Goal: Use online tool/utility: Utilize a website feature to perform a specific function

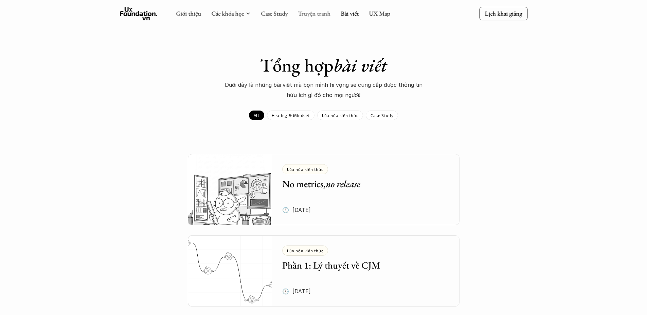
click at [313, 12] on link "Truyện tranh" at bounding box center [314, 14] width 33 height 8
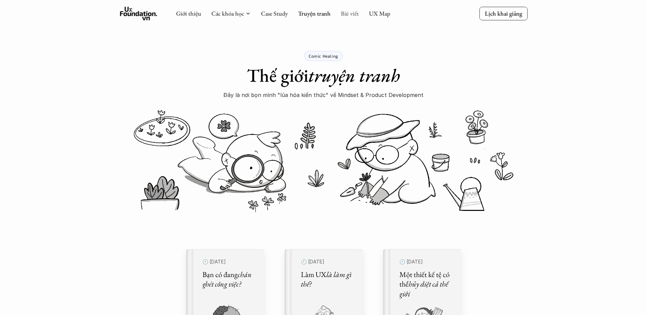
click at [348, 15] on link "Bài viết" at bounding box center [350, 14] width 18 height 8
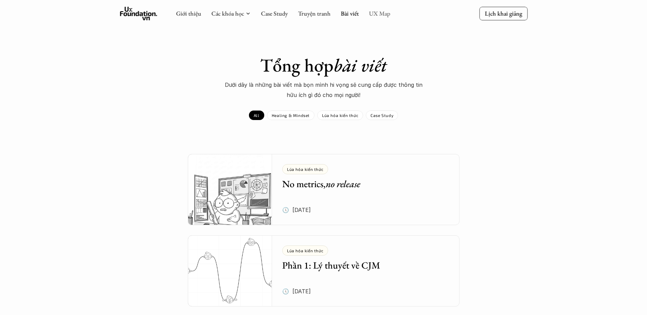
click at [383, 13] on link "UX Map" at bounding box center [379, 14] width 21 height 8
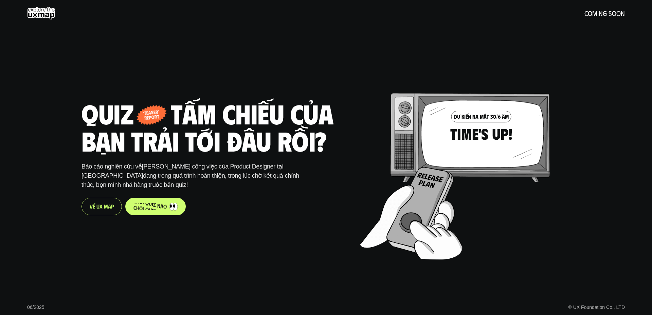
click at [146, 208] on p "c h ơ i q u i z n à o" at bounding box center [149, 206] width 33 height 6
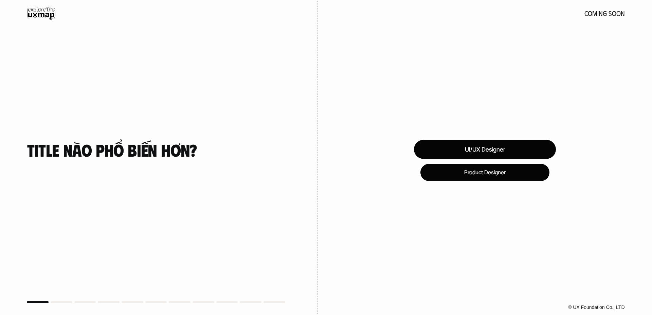
click at [482, 147] on div "UI/UX Designer" at bounding box center [485, 149] width 142 height 19
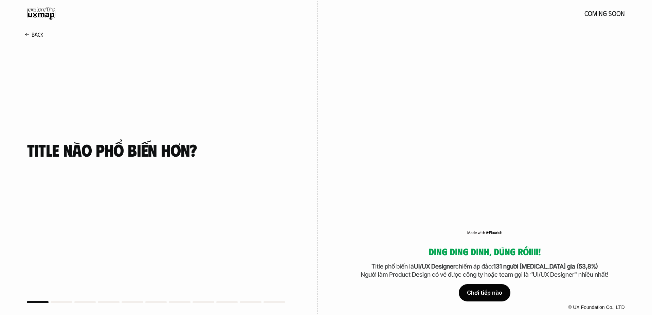
click at [499, 295] on div "Chơi tiếp nào" at bounding box center [485, 293] width 52 height 17
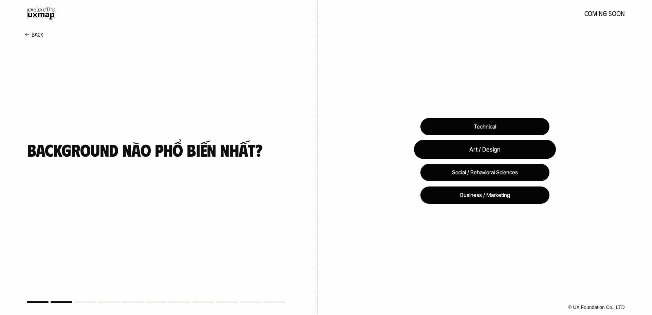
click at [497, 148] on div "Art / Design" at bounding box center [485, 149] width 142 height 19
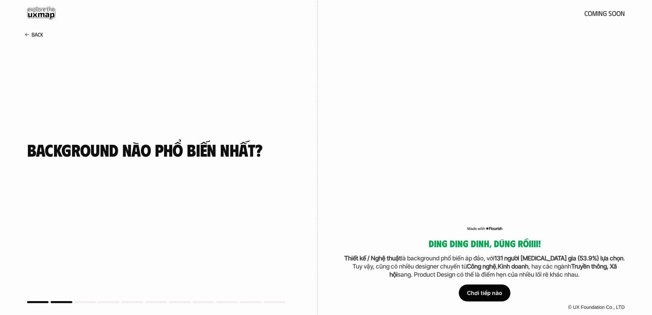
click at [503, 292] on div "Chơi tiếp nào" at bounding box center [485, 293] width 52 height 17
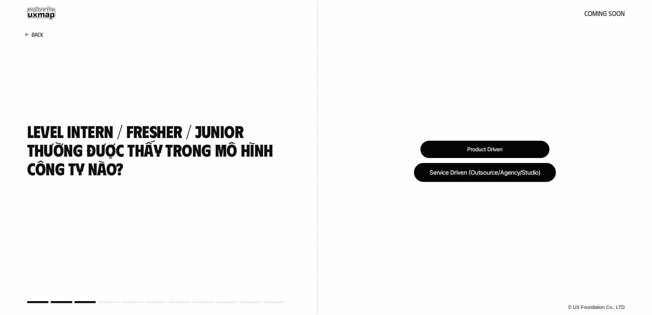
click at [510, 177] on div "Service Driven (Outsource/Agency/Studio)" at bounding box center [485, 172] width 142 height 19
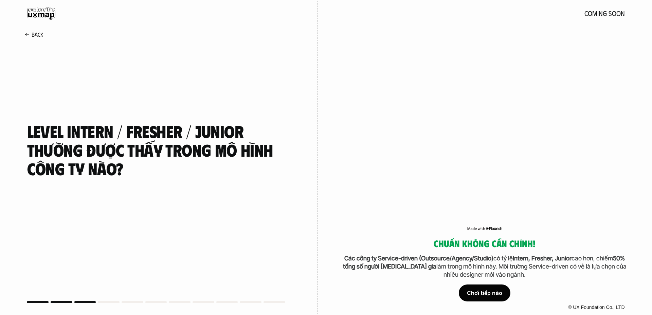
click at [491, 291] on div "Chơi tiếp nào" at bounding box center [485, 293] width 52 height 17
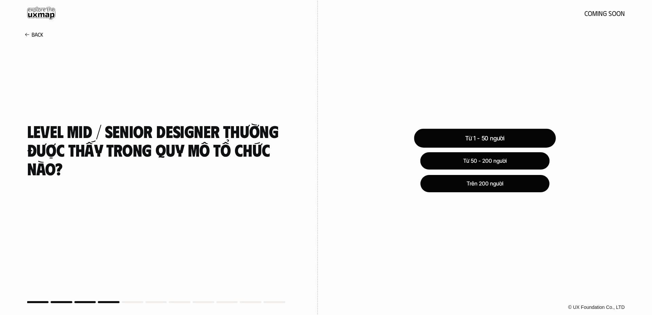
click at [499, 136] on div "Từ 1 - 50 người" at bounding box center [485, 138] width 142 height 19
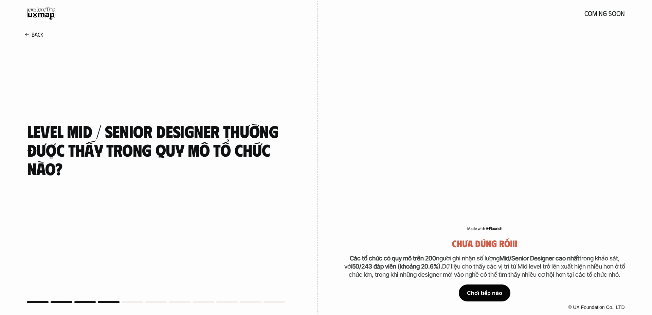
click at [496, 296] on div "Chơi tiếp nào" at bounding box center [485, 293] width 52 height 17
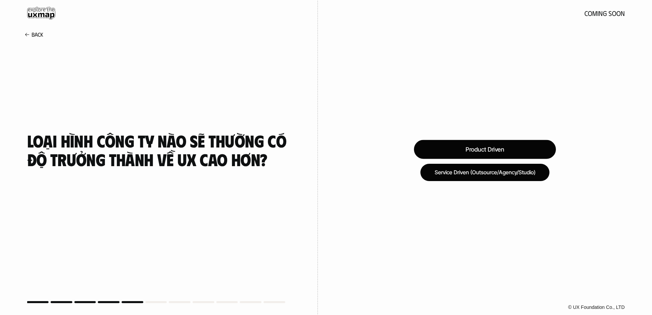
click at [493, 148] on div "Product Driven" at bounding box center [485, 149] width 142 height 19
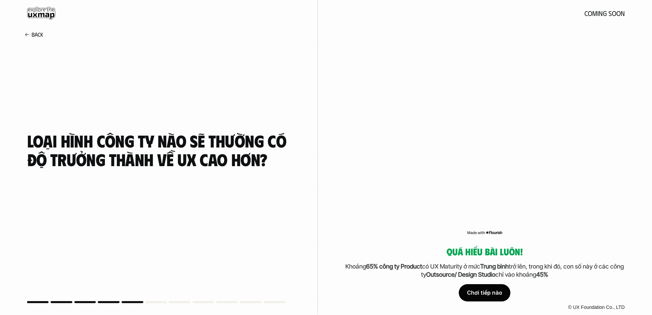
click at [492, 293] on div "Chơi tiếp nào" at bounding box center [485, 293] width 52 height 17
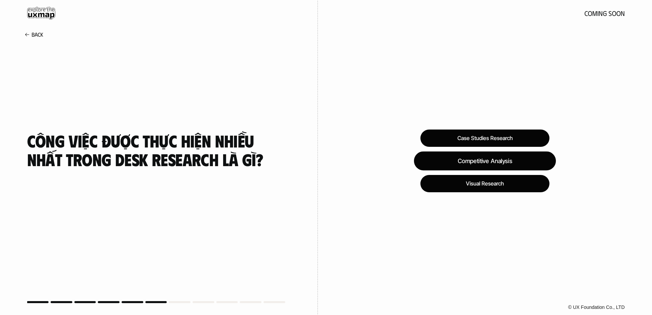
click at [490, 159] on div "Competitive Analysis" at bounding box center [485, 160] width 142 height 19
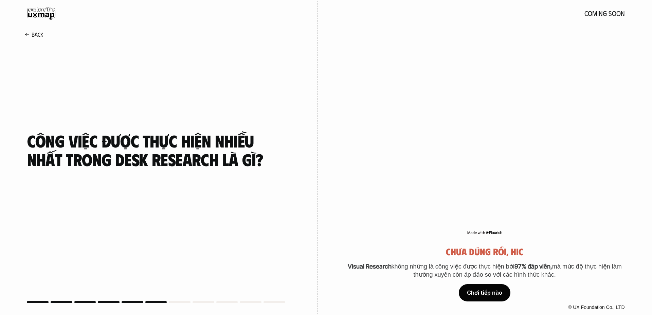
click at [499, 292] on div "Chơi tiếp nào" at bounding box center [485, 293] width 52 height 17
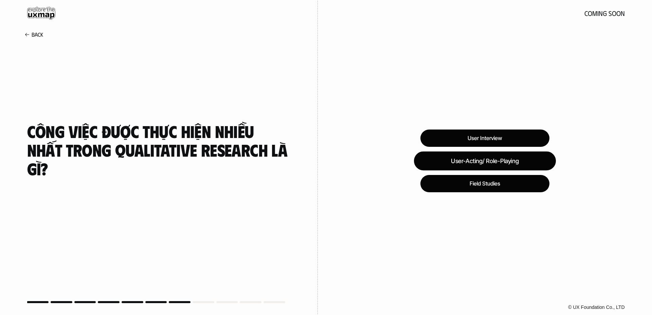
click at [504, 160] on div "User-Acting/ Role-Playing" at bounding box center [485, 160] width 142 height 19
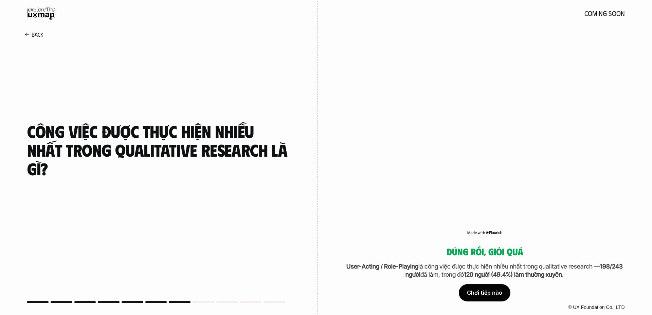
click at [490, 293] on div "Chơi tiếp nào" at bounding box center [485, 293] width 52 height 17
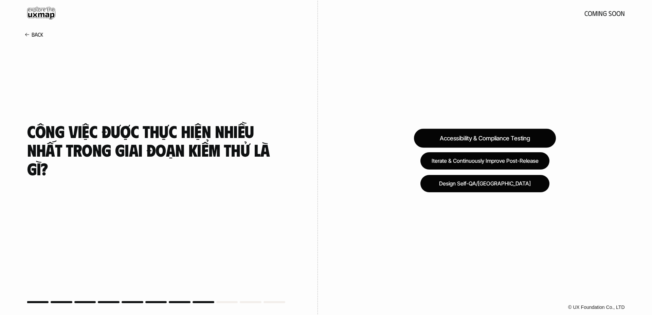
click at [509, 139] on div "Accessibility & Compliance Testing" at bounding box center [485, 138] width 142 height 19
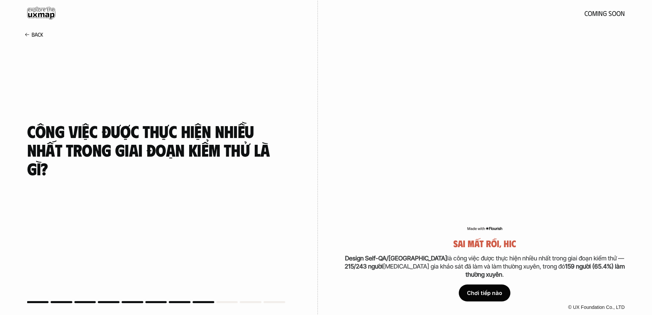
click at [497, 295] on div "Chơi tiếp nào" at bounding box center [485, 293] width 52 height 17
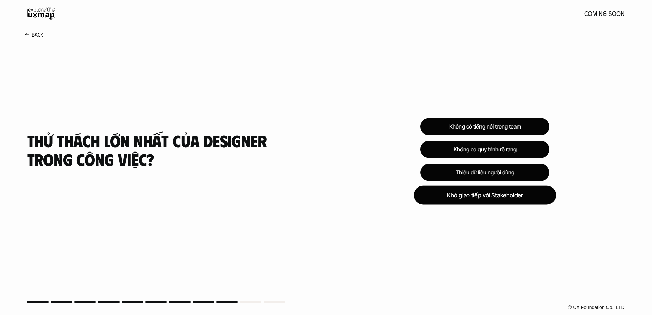
click at [503, 196] on div "Khó giao tiếp với Stakeholder" at bounding box center [485, 195] width 142 height 19
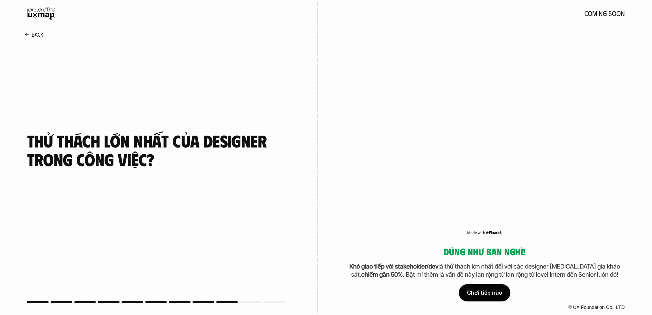
click at [492, 293] on div "Chơi tiếp nào" at bounding box center [485, 293] width 52 height 17
